Goal: Information Seeking & Learning: Learn about a topic

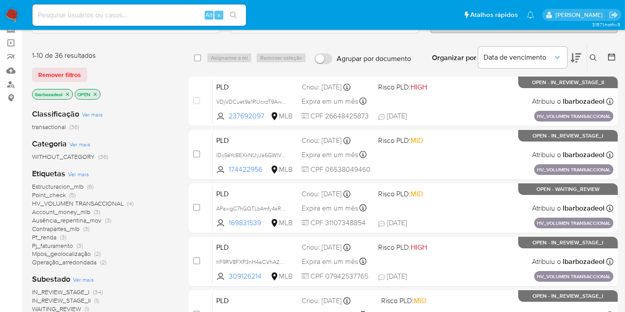
scroll to position [58, 0]
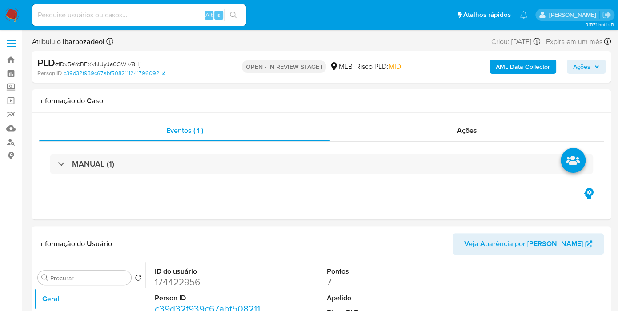
select select "10"
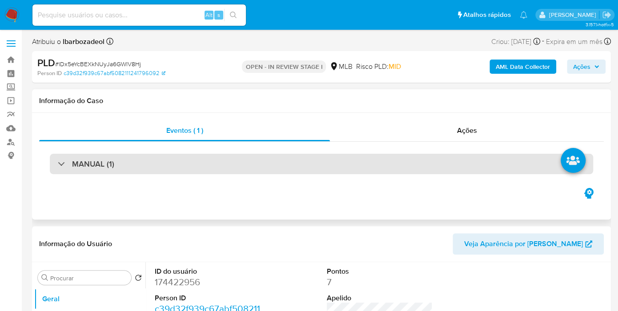
click at [291, 163] on div "MANUAL (1)" at bounding box center [322, 164] width 544 height 20
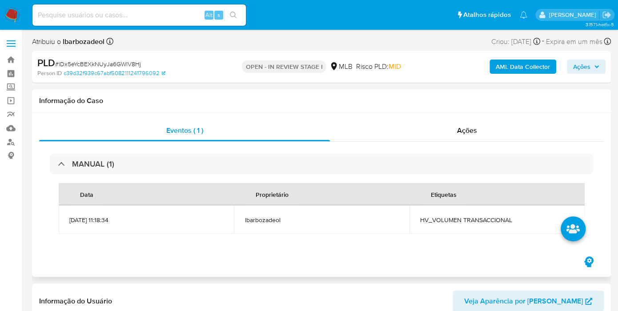
click at [435, 220] on span "HV_VOLUMEN TRANSACCIONAL" at bounding box center [497, 220] width 154 height 8
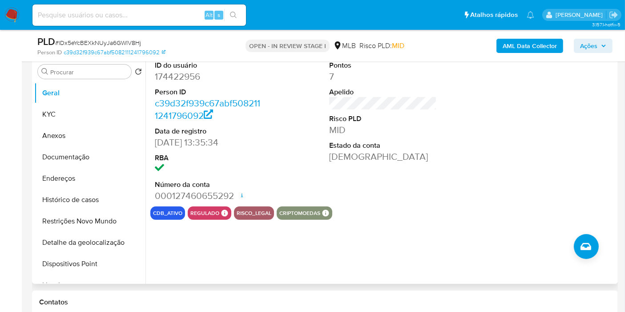
scroll to position [247, 0]
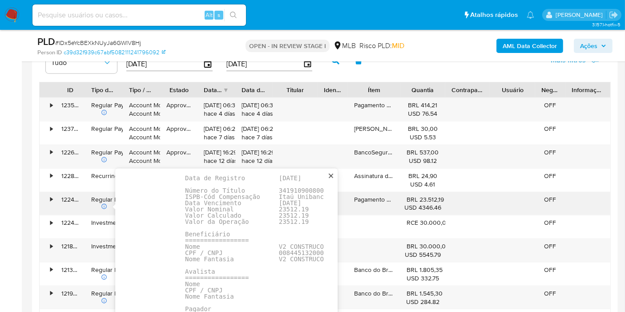
scroll to position [49, 0]
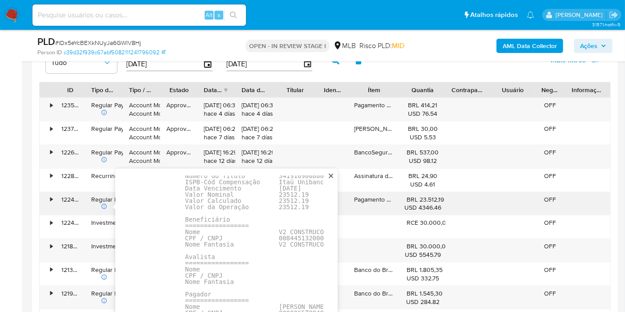
click at [274, 237] on pre "Dados da Operação ================= Tipo Pagamento Boleto Data de Pagamento 15/…" at bounding box center [320, 248] width 270 height 224
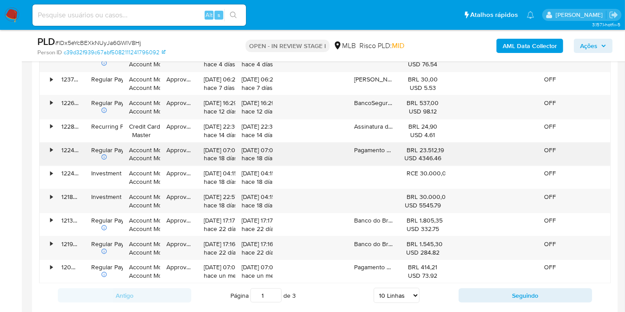
scroll to position [1136, 0]
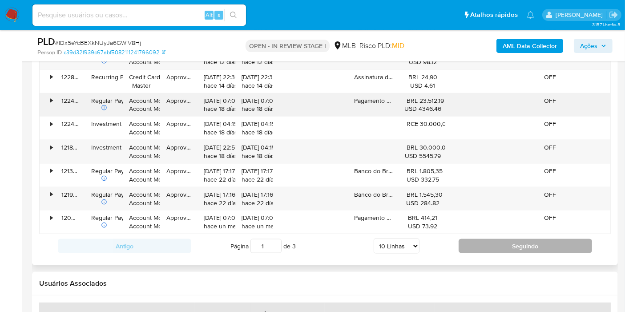
click at [467, 244] on button "Seguindo" at bounding box center [525, 246] width 133 height 14
type input "2"
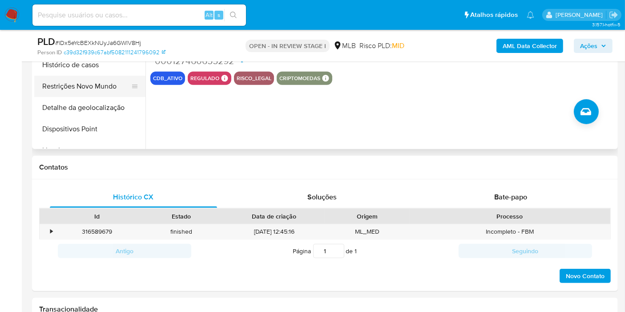
scroll to position [296, 0]
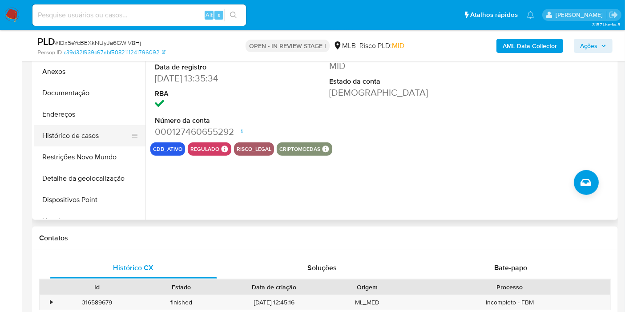
click at [101, 139] on button "Histórico de casos" at bounding box center [86, 135] width 104 height 21
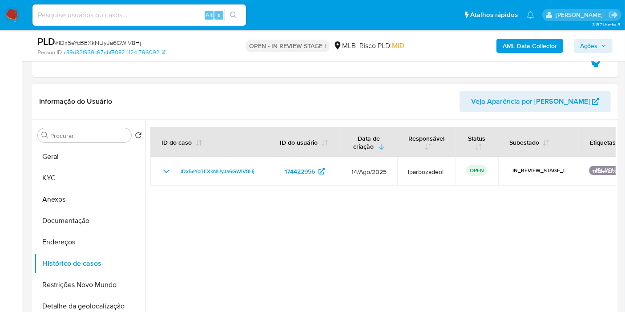
scroll to position [148, 0]
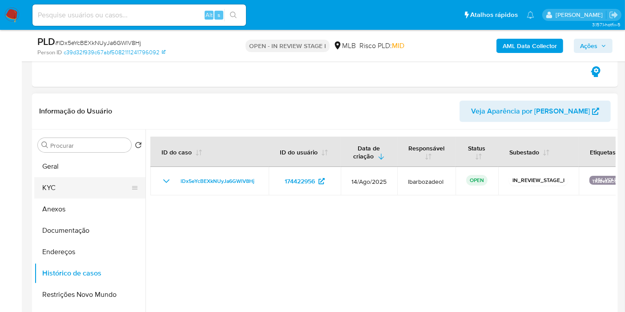
click at [72, 181] on button "KYC" at bounding box center [86, 187] width 104 height 21
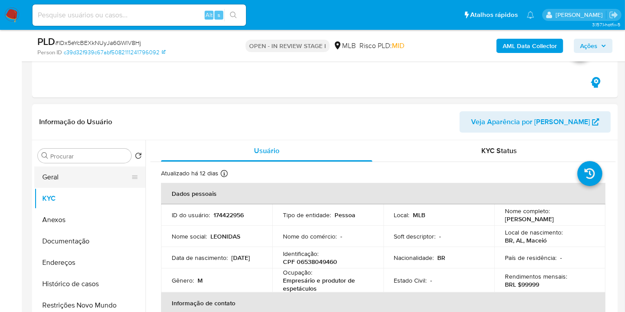
click at [71, 173] on button "Geral" at bounding box center [86, 176] width 104 height 21
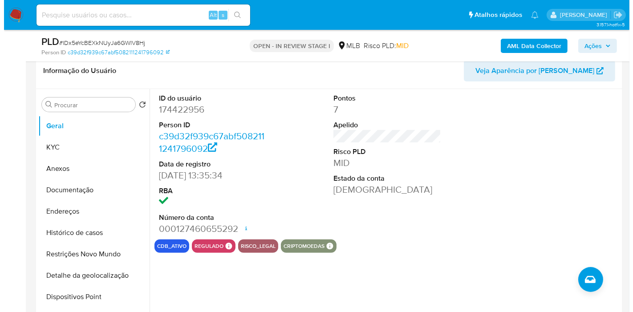
scroll to position [197, 0]
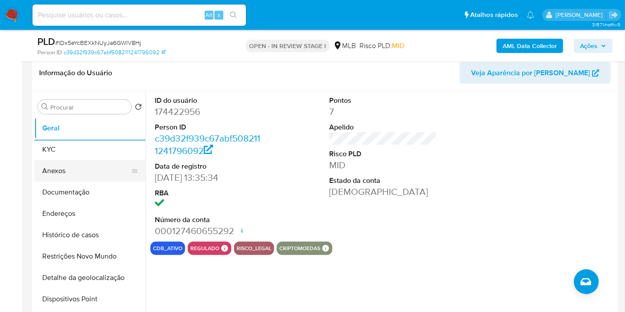
drag, startPoint x: 56, startPoint y: 158, endPoint x: 75, endPoint y: 155, distance: 19.4
click at [56, 158] on button "KYC" at bounding box center [89, 149] width 111 height 21
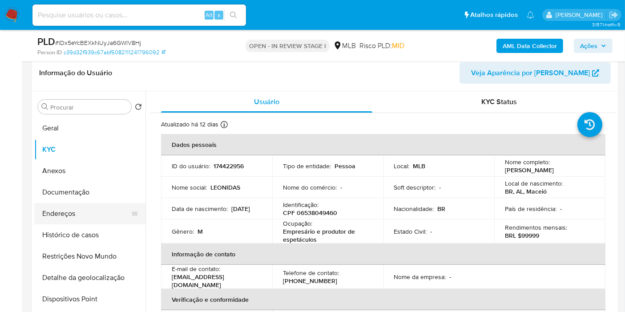
click at [73, 216] on button "Endereços" at bounding box center [86, 213] width 104 height 21
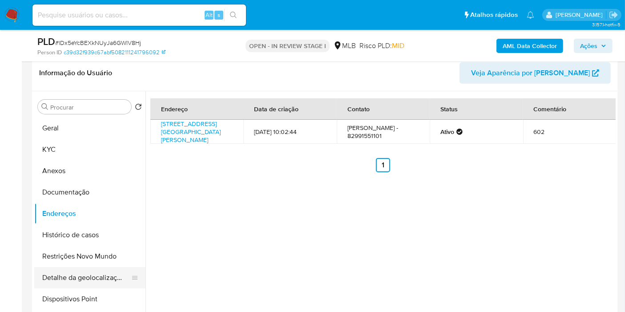
click at [99, 274] on button "Detalhe da geolocalização" at bounding box center [86, 277] width 104 height 21
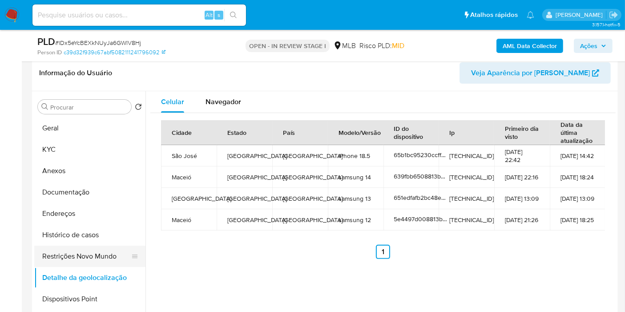
click at [91, 255] on button "Restrições Novo Mundo" at bounding box center [86, 256] width 104 height 21
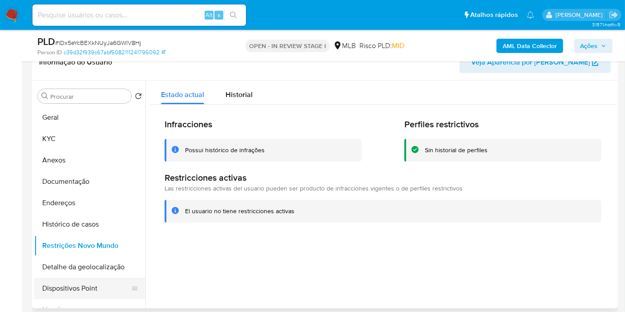
click at [112, 288] on button "Dispositivos Point" at bounding box center [86, 288] width 104 height 21
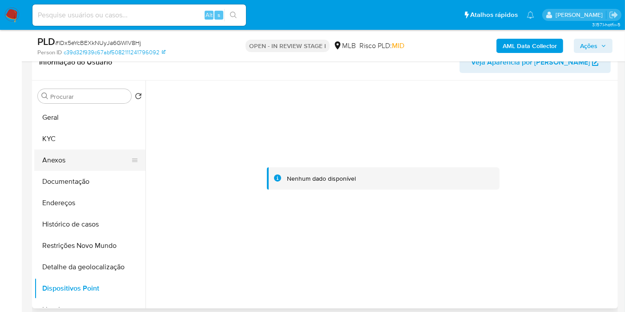
click at [77, 165] on button "Anexos" at bounding box center [86, 159] width 104 height 21
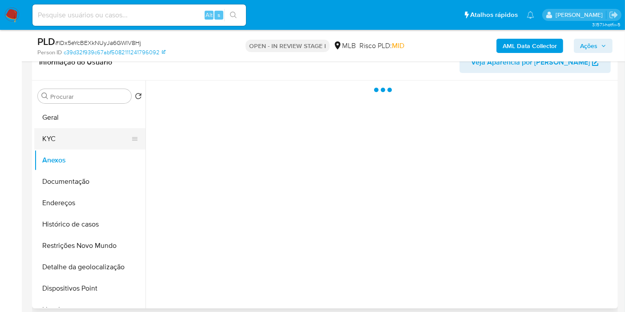
click at [72, 138] on button "KYC" at bounding box center [86, 138] width 104 height 21
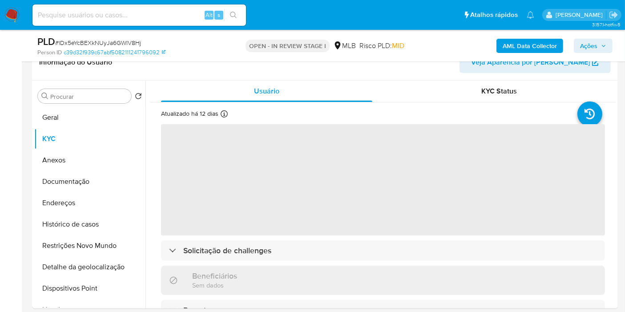
click at [605, 40] on span "Ações" at bounding box center [593, 46] width 26 height 12
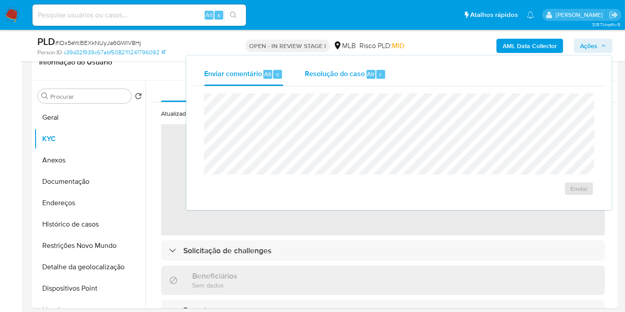
click at [348, 72] on span "Resolução do caso" at bounding box center [335, 74] width 60 height 10
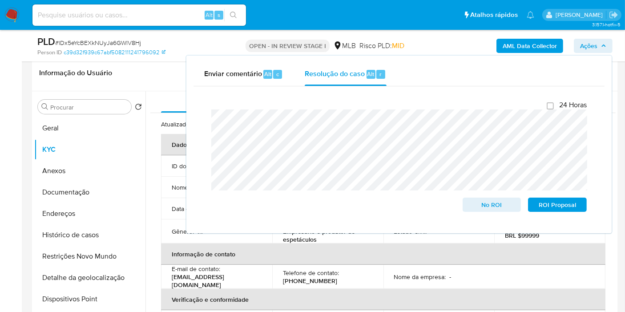
drag, startPoint x: 237, startPoint y: 41, endPoint x: 306, endPoint y: 37, distance: 69.5
click at [240, 41] on div "OPEN - IN REVIEW STAGE I MLB Risco PLD: MID" at bounding box center [324, 45] width 189 height 21
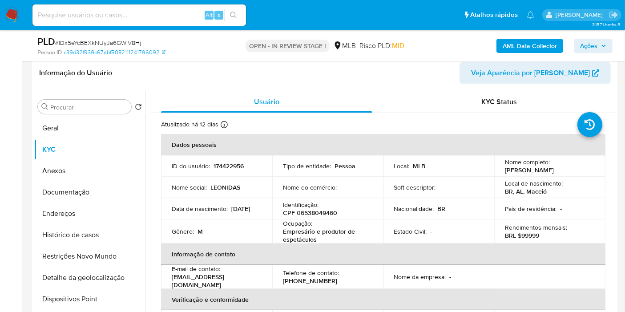
click at [513, 42] on b "AML Data Collector" at bounding box center [530, 46] width 54 height 14
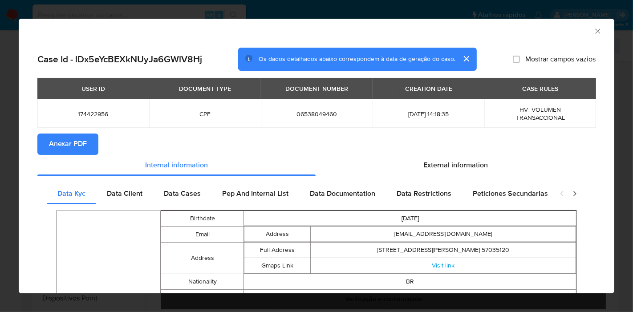
click at [70, 143] on span "Anexar PDF" at bounding box center [68, 144] width 38 height 20
click at [593, 30] on icon "Fechar a janela" at bounding box center [597, 31] width 9 height 9
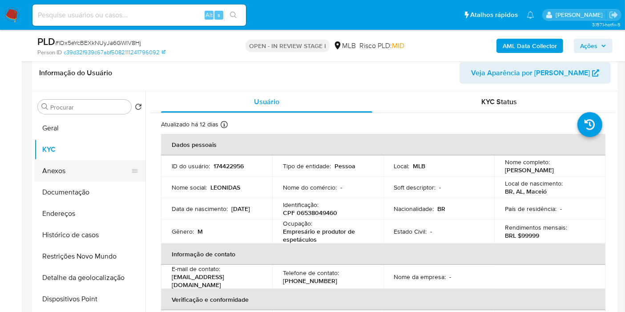
click at [67, 176] on button "Anexos" at bounding box center [86, 170] width 104 height 21
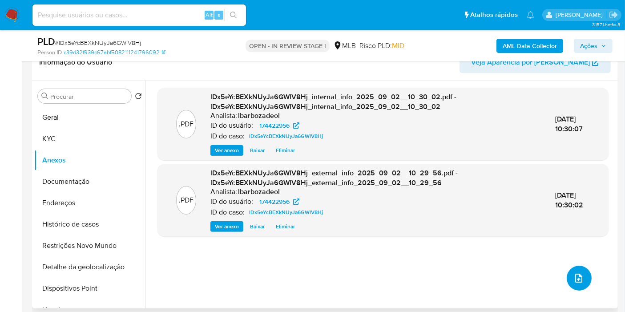
click at [578, 281] on icon "upload-file" at bounding box center [578, 278] width 11 height 11
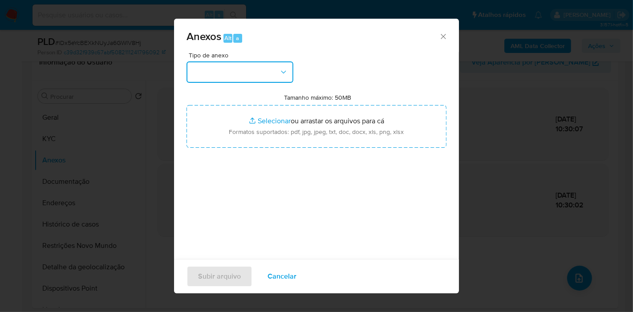
click at [266, 73] on button "button" at bounding box center [239, 71] width 107 height 21
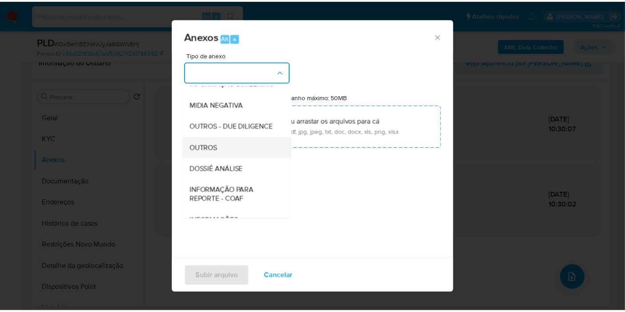
scroll to position [137, 0]
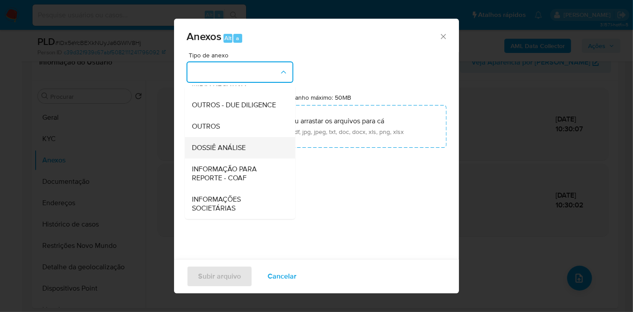
click at [246, 141] on div "DOSSIÊ ANÁLISE" at bounding box center [237, 147] width 91 height 21
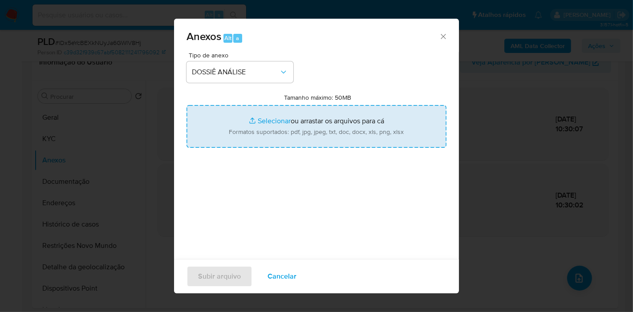
click at [248, 126] on input "Tamanho máximo: 50MB Selecionar arquivos" at bounding box center [316, 126] width 260 height 43
type input "C:\fakepath\_XXXX - CPF 06538049460 - LEONIDAS ABREU COSTA.pdf"
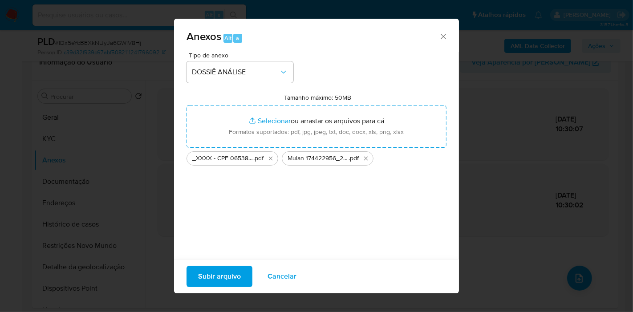
click at [217, 275] on span "Subir arquivo" at bounding box center [219, 276] width 43 height 20
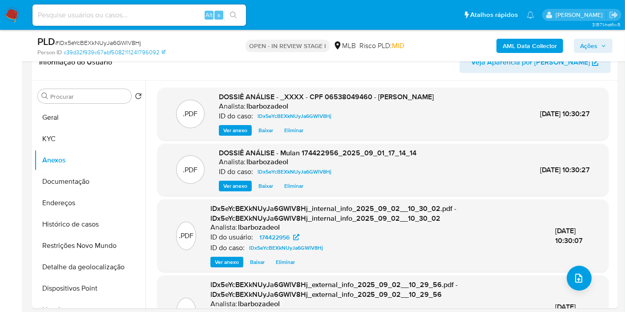
click at [587, 45] on span "Ações" at bounding box center [588, 46] width 17 height 14
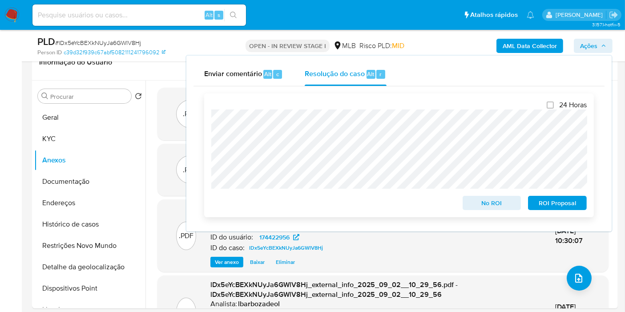
click at [479, 202] on span "No ROI" at bounding box center [492, 203] width 46 height 12
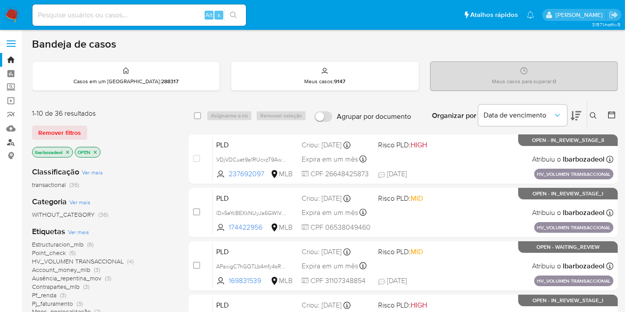
click at [13, 144] on link "Localizador de pessoas" at bounding box center [53, 142] width 106 height 14
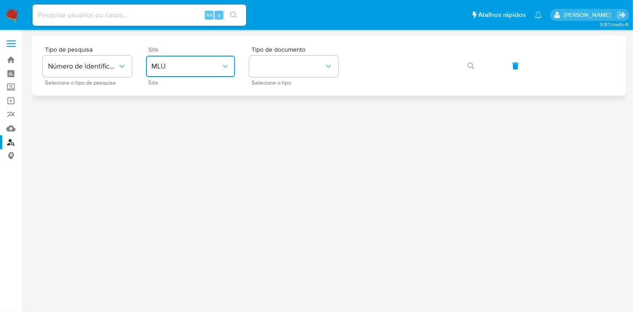
click at [187, 62] on span "MLU" at bounding box center [185, 66] width 69 height 9
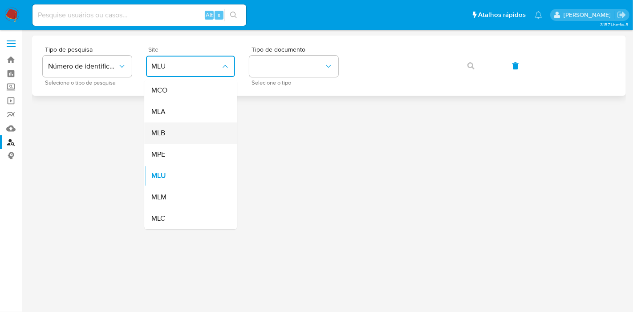
click at [180, 132] on div "MLB" at bounding box center [187, 132] width 73 height 21
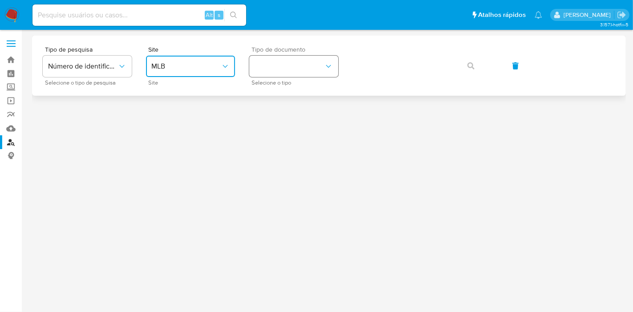
click at [301, 64] on button "identificationType" at bounding box center [293, 66] width 89 height 21
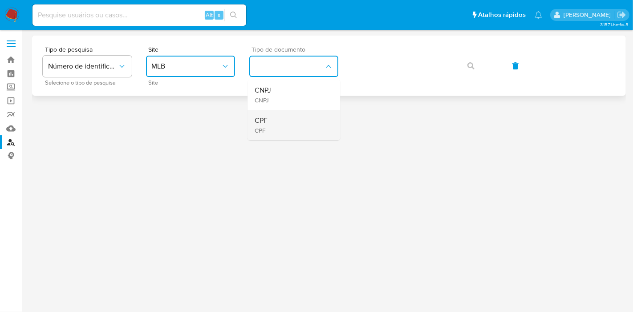
click at [282, 128] on div "CPF CPF" at bounding box center [290, 125] width 73 height 30
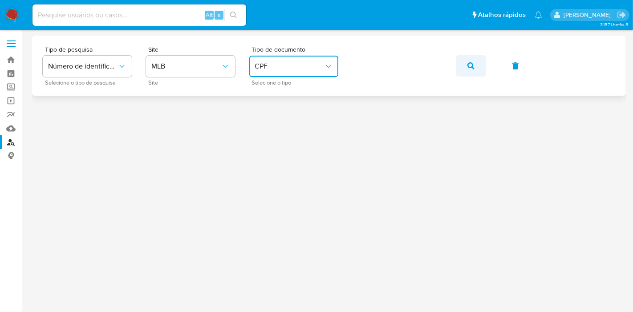
click at [474, 66] on button "button" at bounding box center [470, 65] width 30 height 21
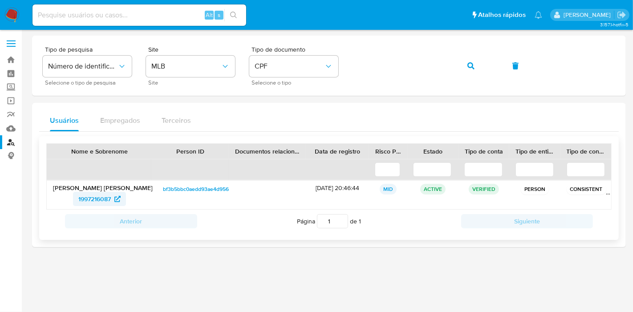
click at [109, 197] on span "1997216087" at bounding box center [94, 199] width 32 height 14
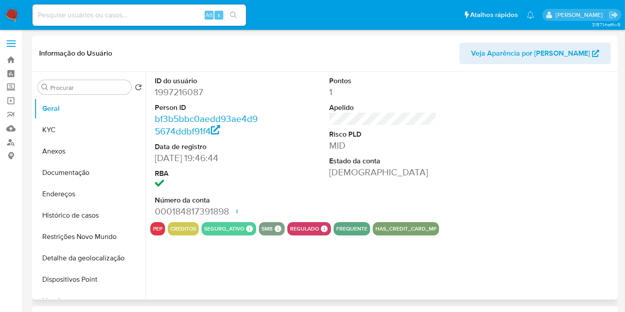
select select "10"
click at [93, 156] on button "Anexos" at bounding box center [86, 151] width 104 height 21
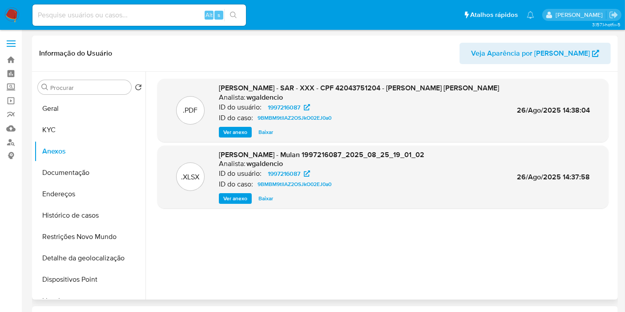
click at [238, 130] on span "Ver anexo" at bounding box center [235, 132] width 24 height 9
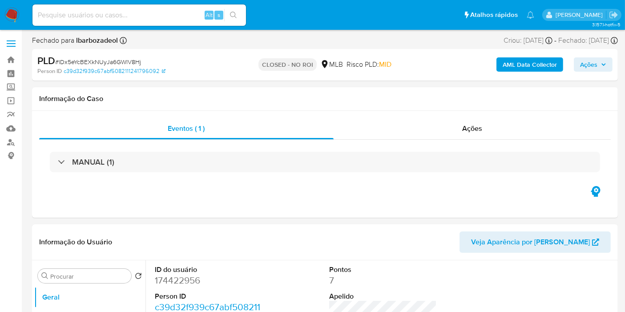
select select "10"
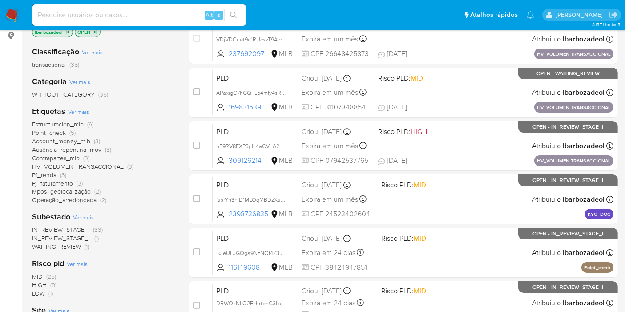
scroll to position [121, 0]
click at [60, 173] on span "(3)" at bounding box center [63, 174] width 6 height 9
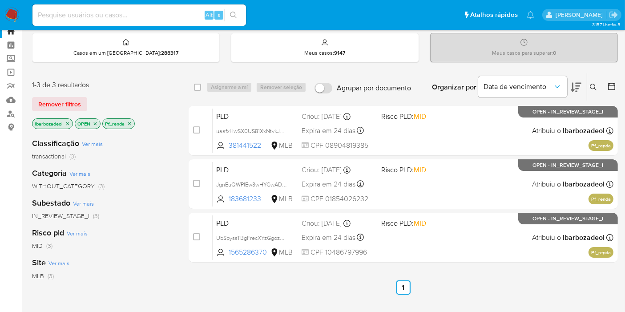
scroll to position [28, 0]
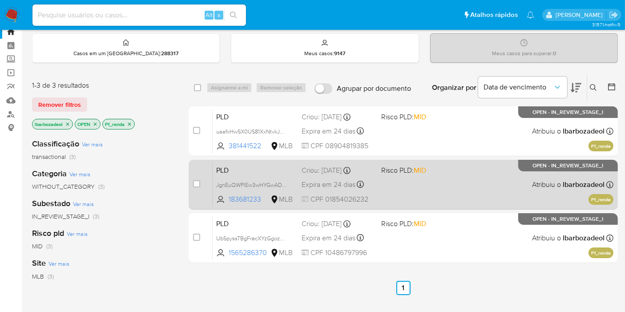
click at [447, 200] on div "PLD JgnEuQWPlEw3wHYGwADqqRsI 183681233 MLB Risco PLD: MID Criou: 12/08/2025 Cri…" at bounding box center [413, 184] width 401 height 45
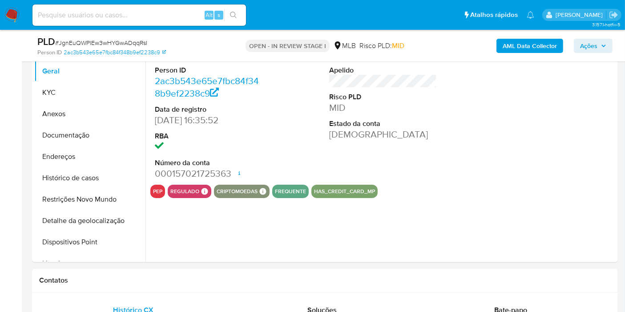
select select "10"
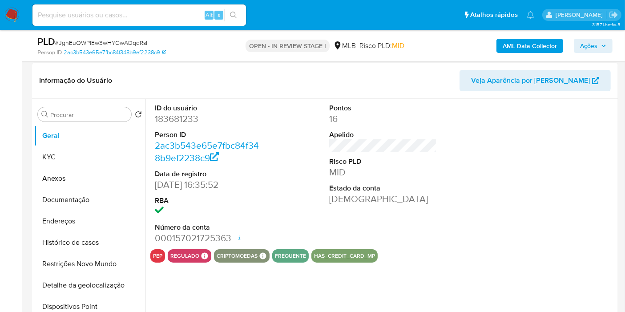
scroll to position [131, 0]
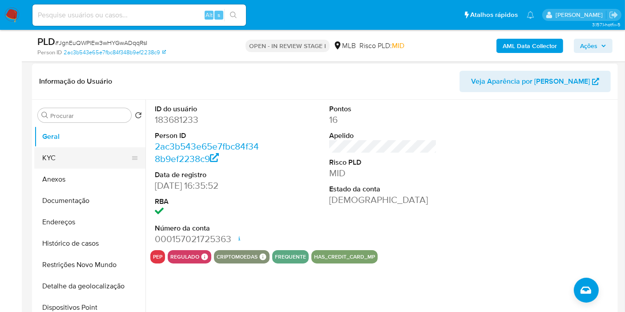
click at [80, 160] on button "KYC" at bounding box center [86, 157] width 104 height 21
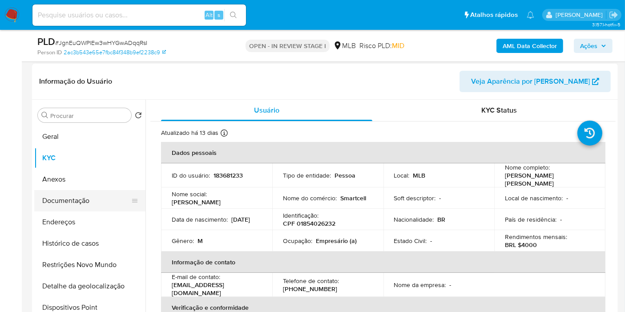
click at [88, 200] on button "Documentação" at bounding box center [86, 200] width 104 height 21
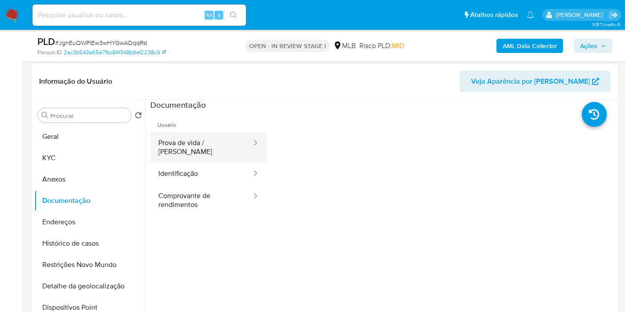
click at [212, 132] on button "Prova de vida / Selfie" at bounding box center [201, 147] width 102 height 30
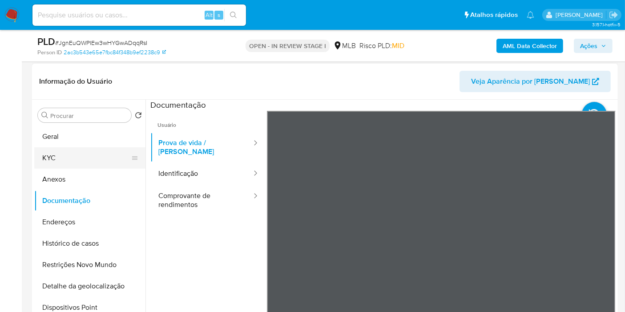
click at [60, 153] on button "KYC" at bounding box center [86, 157] width 104 height 21
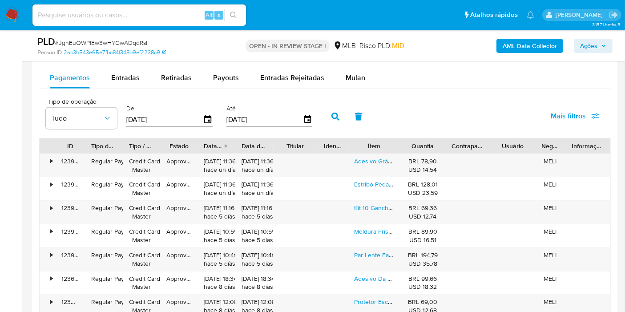
scroll to position [979, 0]
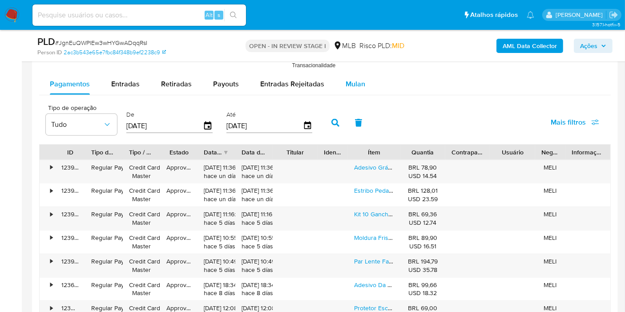
click at [346, 81] on span "Mulan" at bounding box center [356, 84] width 20 height 10
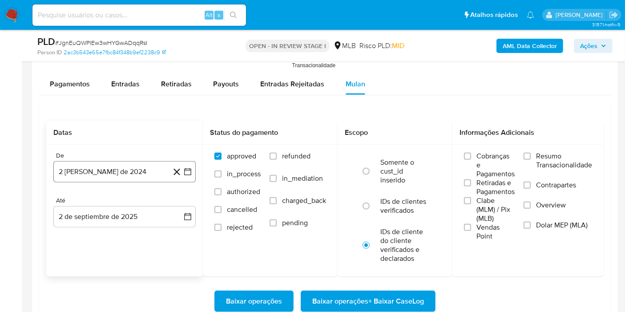
click at [87, 179] on button "2 de agosto de 2024" at bounding box center [124, 171] width 142 height 21
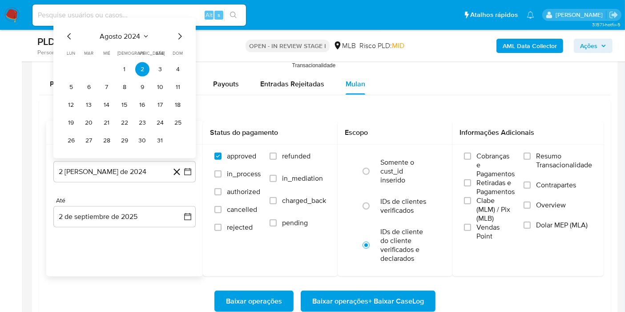
click at [125, 33] on span "agosto 2024" at bounding box center [120, 36] width 40 height 9
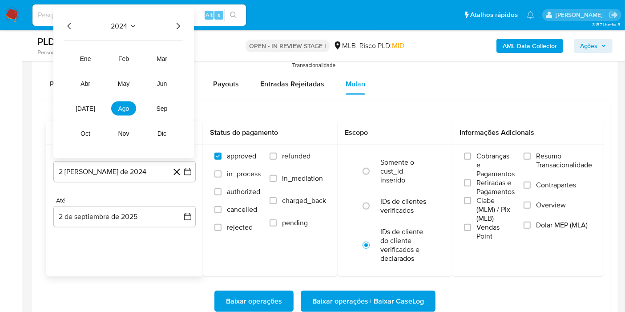
click at [178, 22] on icon "Año siguiente" at bounding box center [178, 26] width 11 height 11
click at [88, 105] on span "jul" at bounding box center [86, 108] width 20 height 7
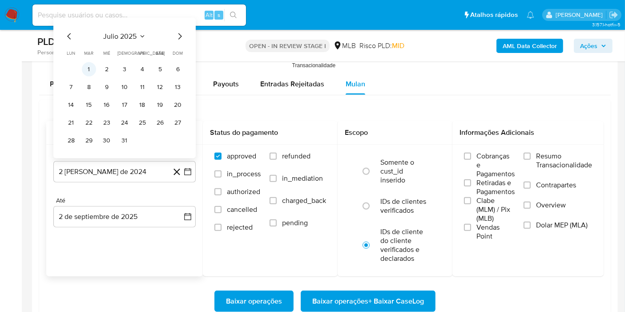
click at [89, 67] on button "1" at bounding box center [89, 69] width 14 height 14
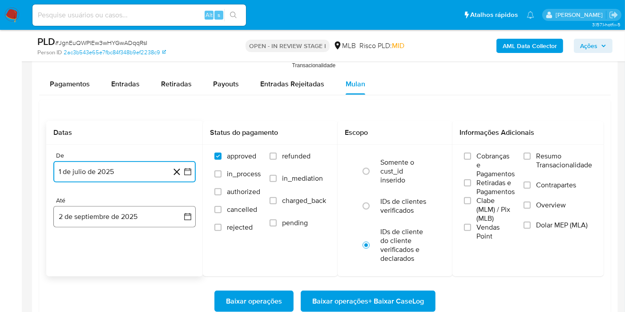
click at [133, 209] on button "2 de septiembre de 2025" at bounding box center [124, 216] width 142 height 21
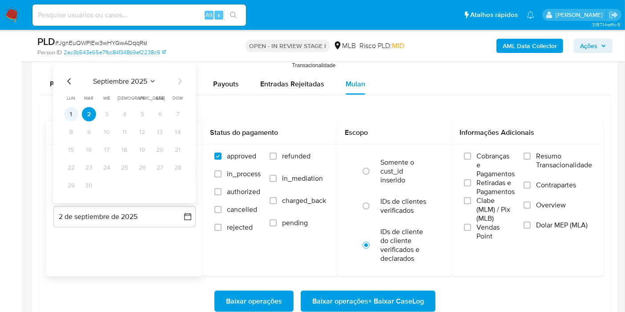
click at [76, 112] on button "1" at bounding box center [71, 114] width 14 height 14
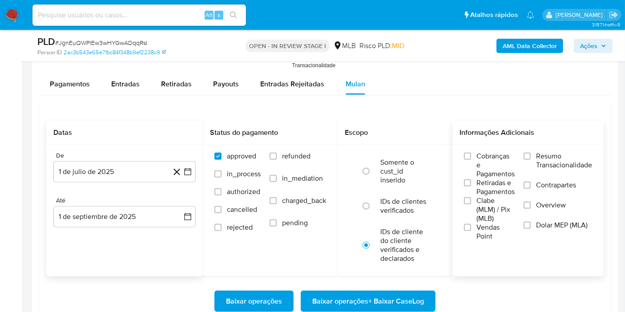
click at [552, 154] on span "Resumo Transacionalidade" at bounding box center [564, 161] width 56 height 18
click at [531, 154] on input "Resumo Transacionalidade" at bounding box center [527, 156] width 7 height 7
click at [413, 294] on span "Baixar operações + Baixar CaseLog" at bounding box center [368, 301] width 112 height 20
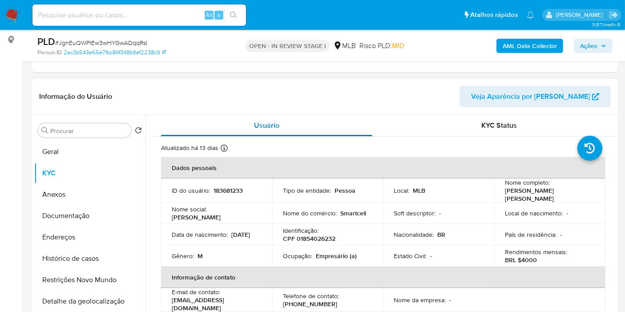
scroll to position [138, 0]
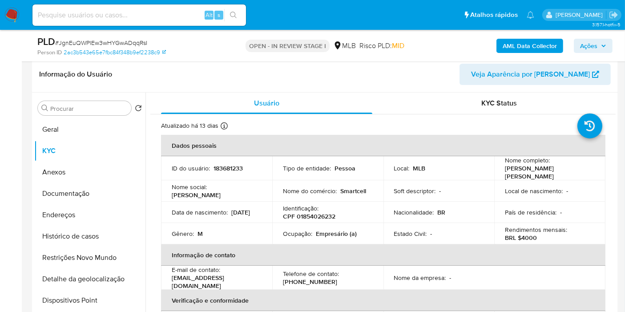
click at [600, 47] on span "Ações" at bounding box center [593, 46] width 26 height 12
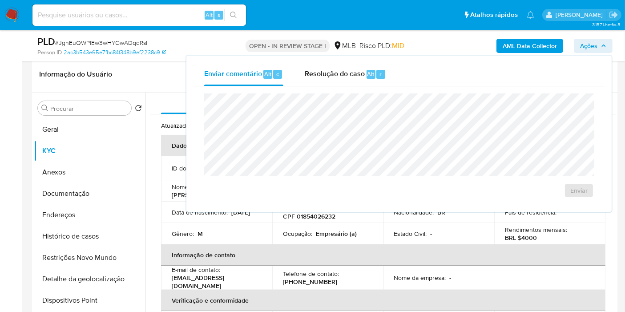
click at [598, 46] on span "Ações" at bounding box center [593, 46] width 26 height 12
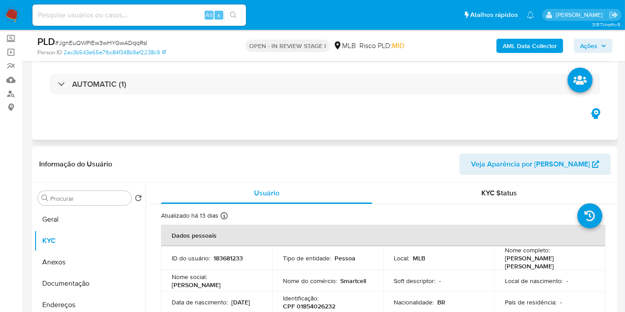
scroll to position [39, 0]
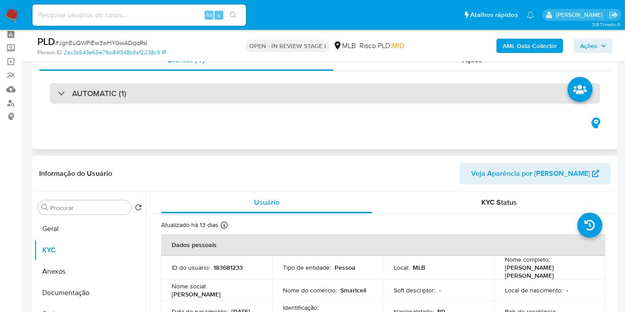
click at [222, 102] on div "AUTOMATIC (1)" at bounding box center [325, 93] width 550 height 20
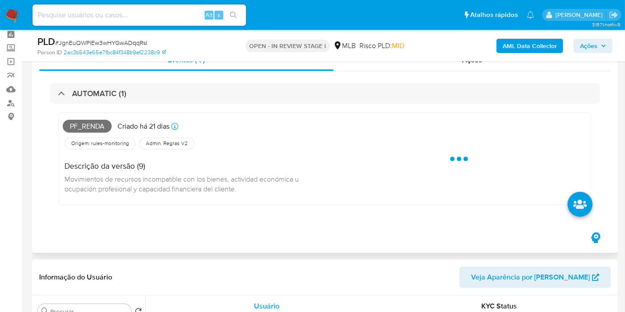
click at [85, 121] on span "Pf_renda" at bounding box center [87, 126] width 49 height 13
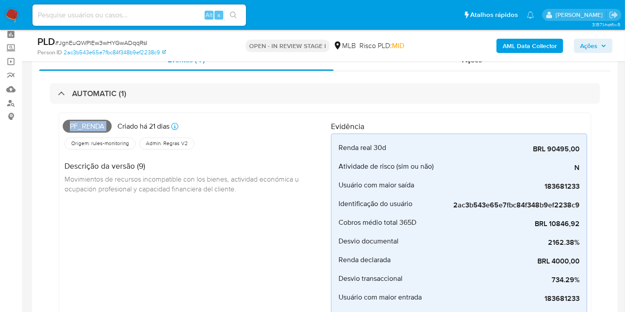
click at [98, 125] on span "Pf_renda" at bounding box center [87, 126] width 49 height 13
click at [586, 50] on span "Ações" at bounding box center [588, 46] width 17 height 14
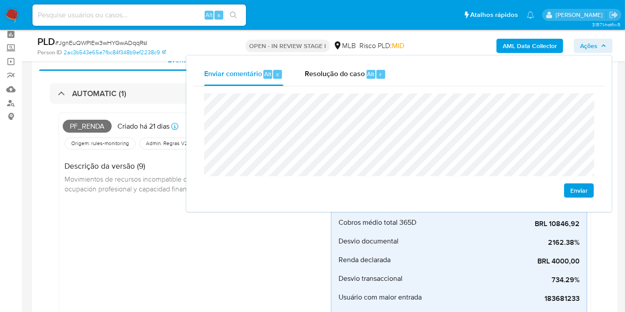
click at [105, 243] on div "Pf_renda Criado há 21 dias Criado: 12/08/2025 00:06:59 Origem: rules-monitoring…" at bounding box center [197, 233] width 268 height 232
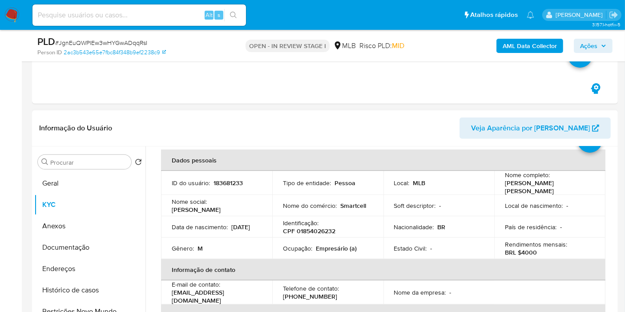
scroll to position [0, 0]
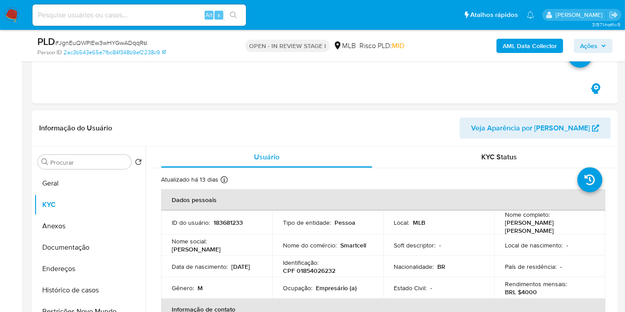
click at [64, 184] on button "Geral" at bounding box center [89, 183] width 111 height 21
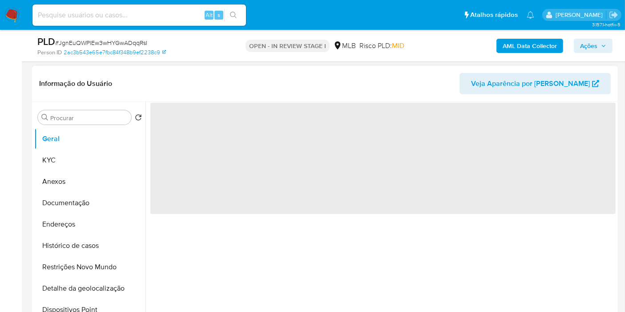
scroll to position [385, 0]
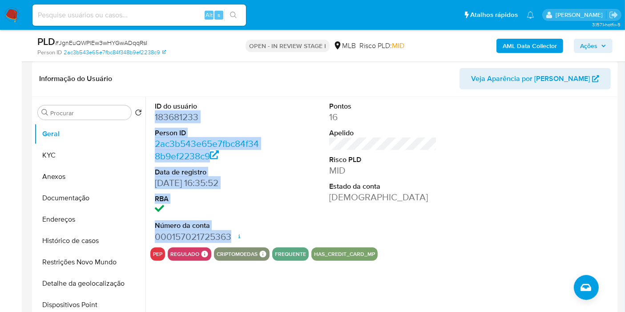
drag, startPoint x: 153, startPoint y: 117, endPoint x: 231, endPoint y: 237, distance: 143.1
click at [231, 237] on div "ID do usuário 183681233 Person ID 2ac3b543e65e7fbc84f348b9ef2238c9 Data de regi…" at bounding box center [208, 172] width 117 height 150
copy dl "183681233 Person ID 2ac3b543e65e7fbc84f348b9ef2238c9 Data de registro 19/05/201…"
click at [589, 45] on span "Ações" at bounding box center [588, 46] width 17 height 14
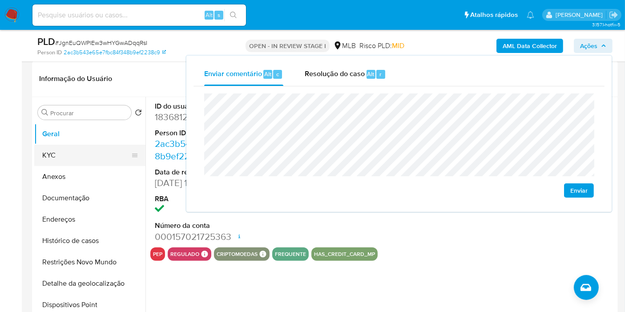
drag, startPoint x: 83, startPoint y: 153, endPoint x: 83, endPoint y: 143, distance: 10.2
click at [83, 152] on button "KYC" at bounding box center [86, 155] width 104 height 21
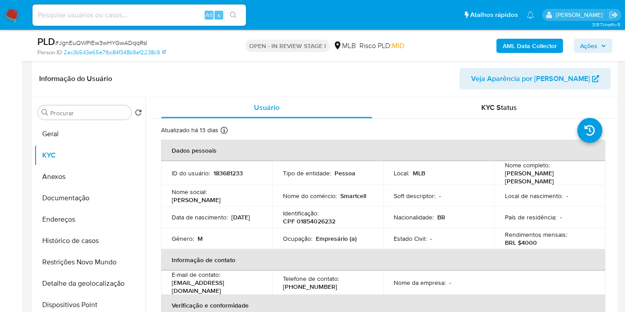
scroll to position [435, 0]
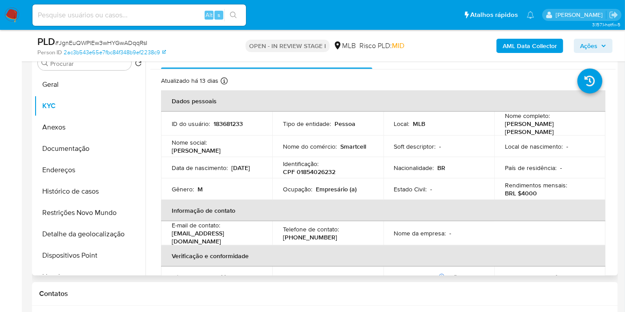
click at [306, 171] on p "CPF 01854026232" at bounding box center [309, 172] width 52 height 8
click at [306, 170] on p "CPF 01854026232" at bounding box center [309, 172] width 52 height 8
drag, startPoint x: 306, startPoint y: 169, endPoint x: 300, endPoint y: 165, distance: 7.8
click at [300, 168] on p "CPF 01854026232" at bounding box center [309, 172] width 52 height 8
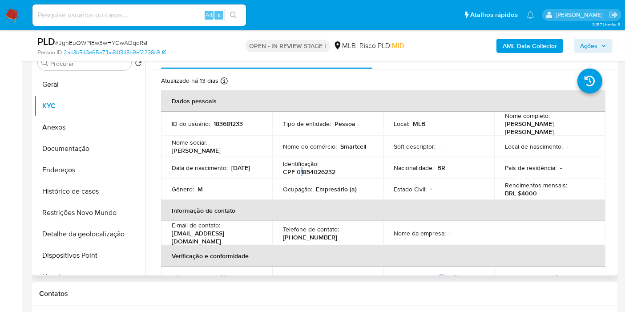
click at [300, 168] on p "CPF 01854026232" at bounding box center [309, 172] width 52 height 8
click at [597, 47] on span "Ações" at bounding box center [588, 46] width 17 height 14
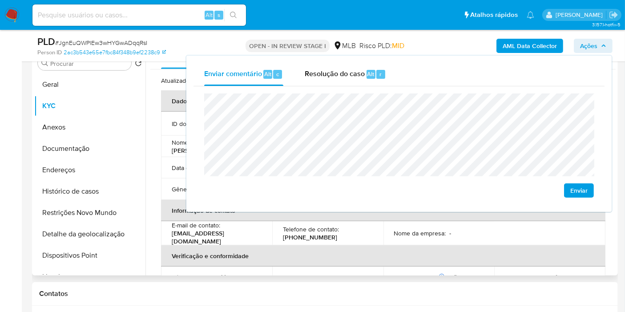
click at [254, 246] on th "Verificação e conformidade" at bounding box center [383, 255] width 444 height 21
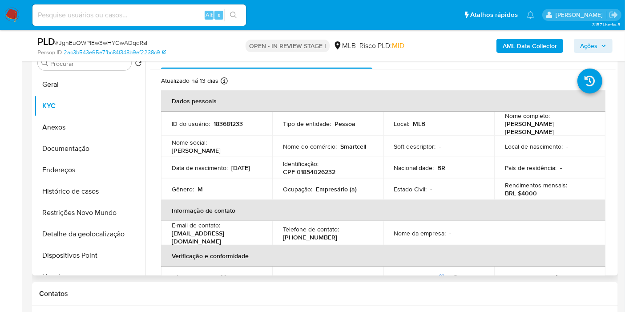
click at [326, 185] on p "Empresário (a)" at bounding box center [336, 189] width 41 height 8
copy p "Empresário"
click at [586, 48] on span "Ações" at bounding box center [588, 46] width 17 height 14
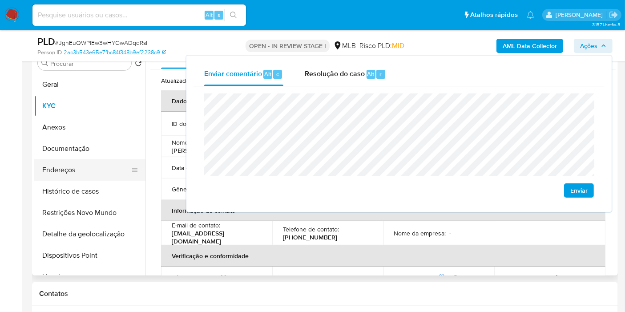
click at [88, 168] on button "Endereços" at bounding box center [86, 169] width 104 height 21
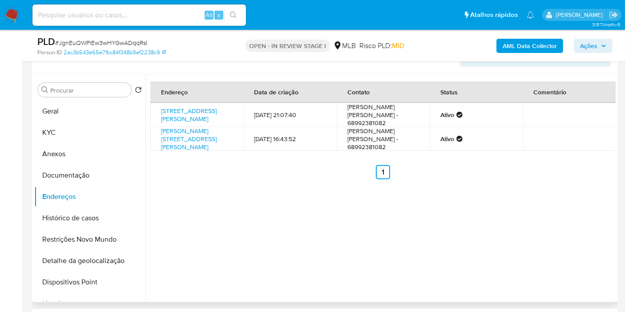
scroll to position [385, 0]
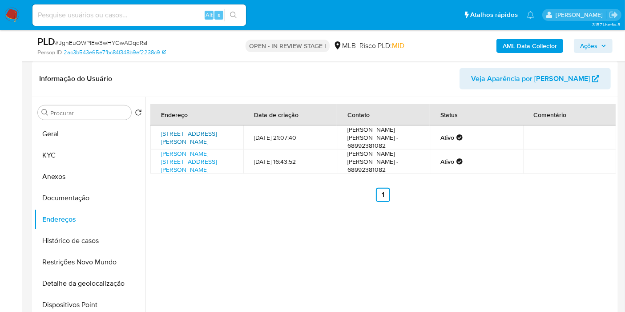
click at [174, 133] on link "Rua Ceará 220, Rio Branco, Acre, 69911120, Brasil 220" at bounding box center [189, 137] width 56 height 17
click at [175, 159] on link "Estrada Da Sobral 1005, Rio Branco, Acre, 69911114, Brasil 1005" at bounding box center [189, 161] width 56 height 25
click at [88, 199] on button "Documentação" at bounding box center [89, 197] width 111 height 21
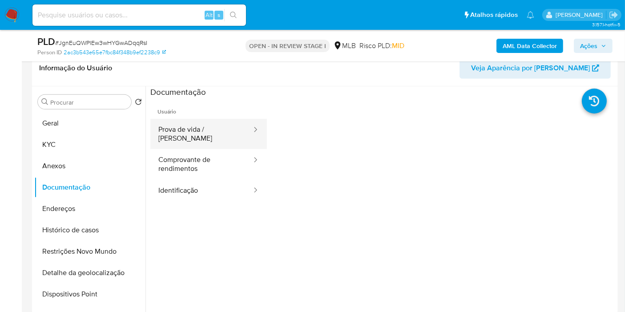
click at [206, 124] on button "Prova de vida / Selfie" at bounding box center [201, 134] width 102 height 30
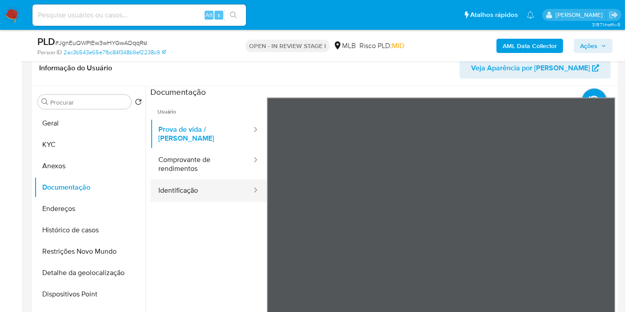
click at [194, 179] on button "Identificação" at bounding box center [201, 190] width 102 height 23
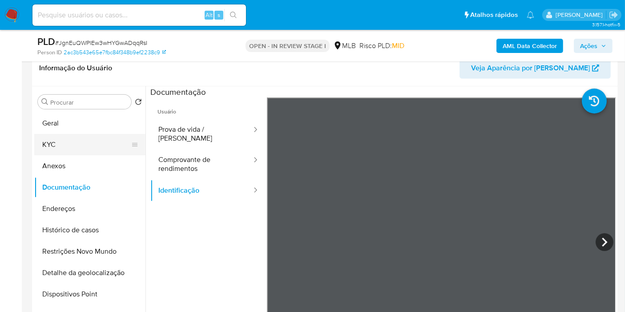
click at [72, 144] on button "KYC" at bounding box center [86, 144] width 104 height 21
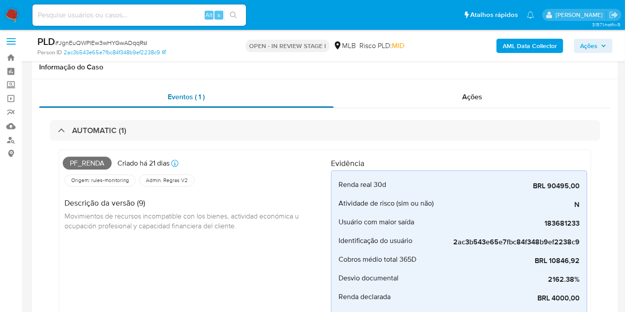
scroll to position [0, 0]
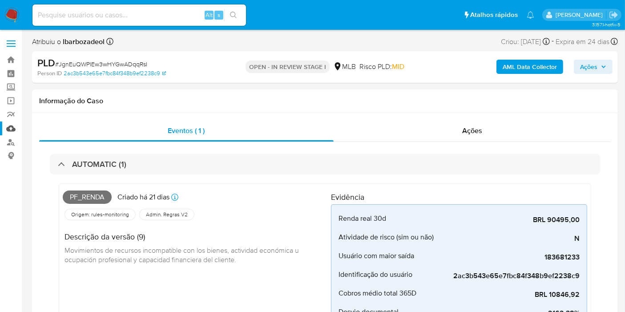
click at [9, 126] on link "Mulan" at bounding box center [53, 128] width 106 height 14
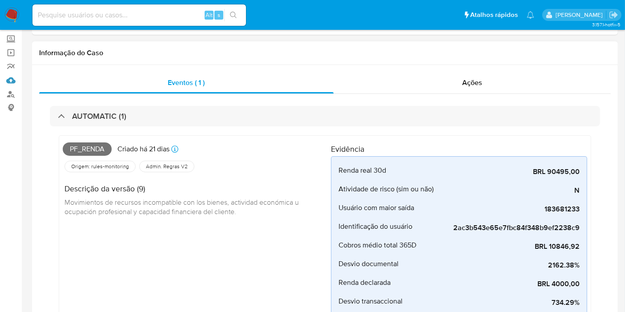
scroll to position [148, 0]
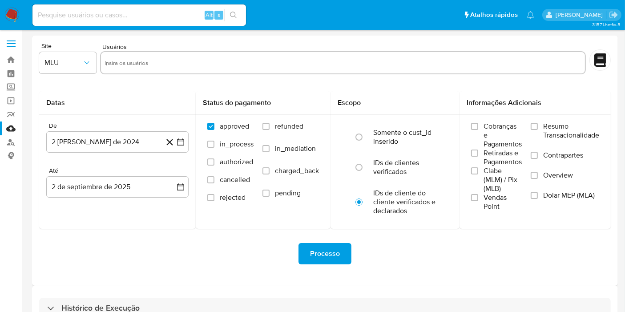
click at [417, 265] on div "Processo" at bounding box center [325, 254] width 572 height 50
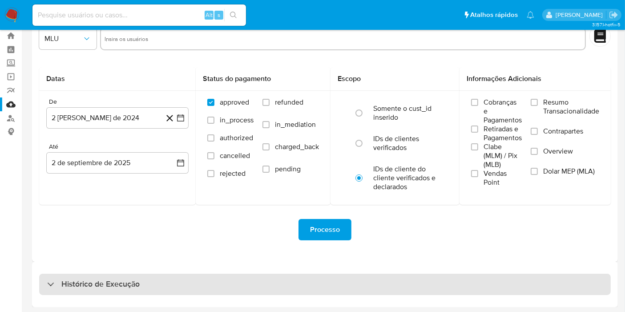
click at [383, 279] on div "Histórico de Execução" at bounding box center [325, 284] width 572 height 21
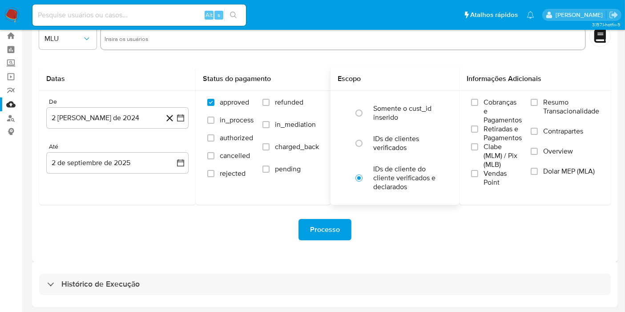
select select "10"
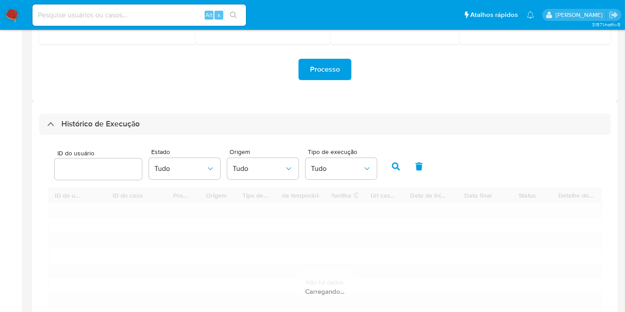
scroll to position [271, 0]
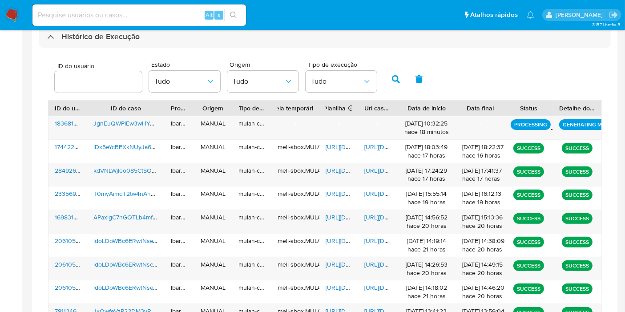
drag, startPoint x: 447, startPoint y: 107, endPoint x: 457, endPoint y: 109, distance: 9.9
click at [457, 109] on div at bounding box center [456, 108] width 16 height 15
drag, startPoint x: 424, startPoint y: 132, endPoint x: 451, endPoint y: 133, distance: 26.2
click at [451, 133] on div "02/09/2025 10:32:25 hace 18 minutos" at bounding box center [426, 127] width 59 height 23
click at [439, 133] on div "02/09/2025 10:32:25 hace 18 minutos" at bounding box center [426, 127] width 47 height 17
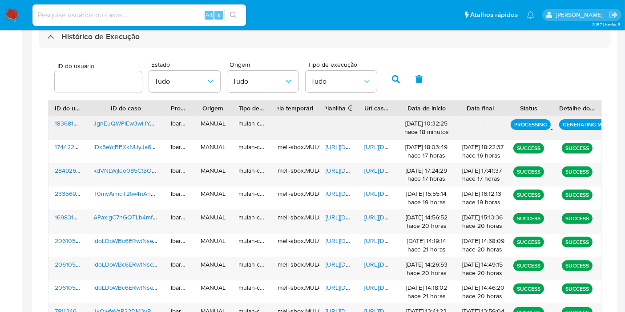
click at [439, 133] on div "02/09/2025 10:32:25 hace 18 minutos" at bounding box center [426, 127] width 47 height 17
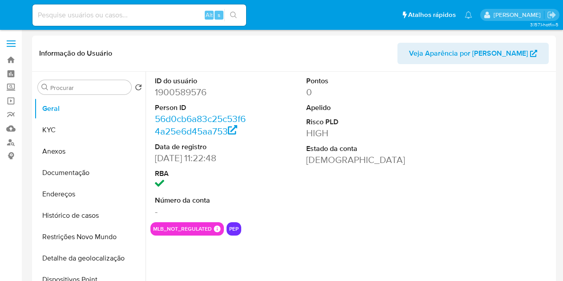
select select "10"
